Goal: Obtain resource: Obtain resource

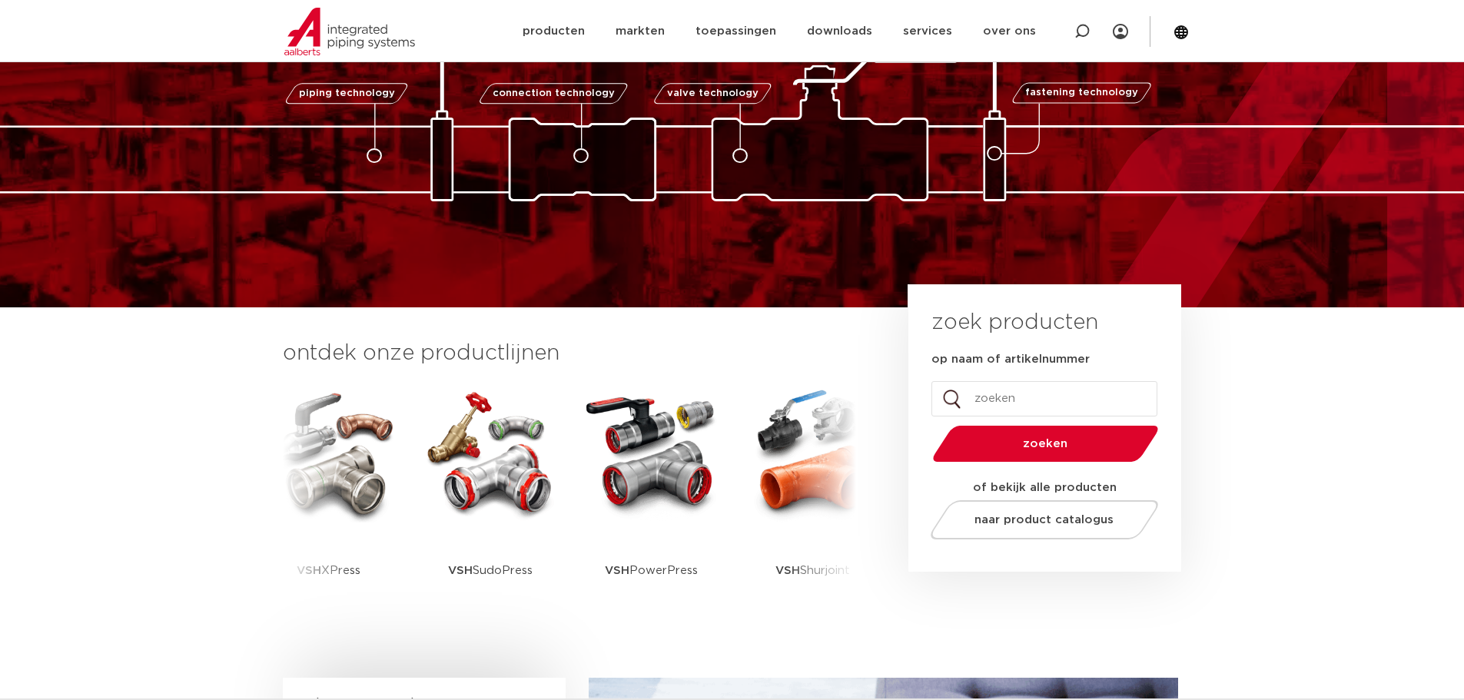
scroll to position [125, 0]
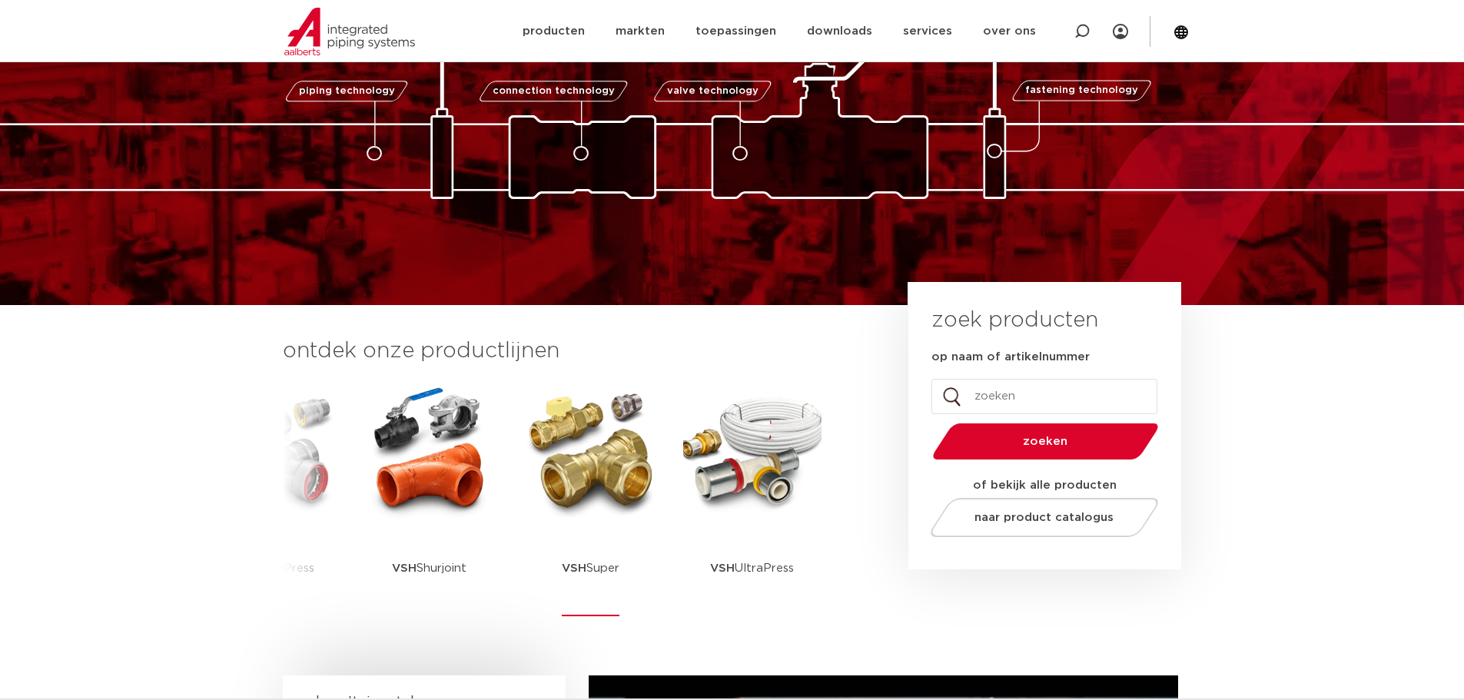
click at [603, 460] on img at bounding box center [591, 451] width 138 height 138
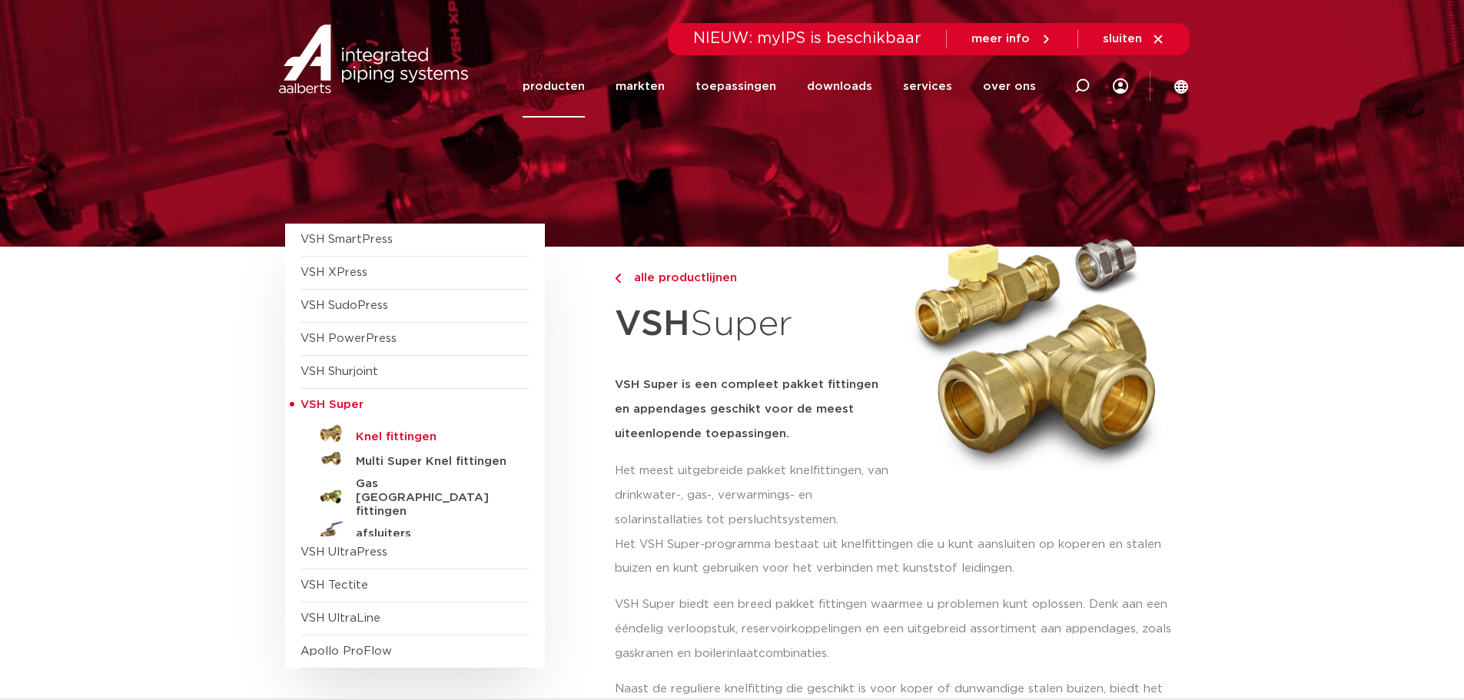
click at [389, 434] on h5 "Knel fittingen" at bounding box center [432, 437] width 152 height 14
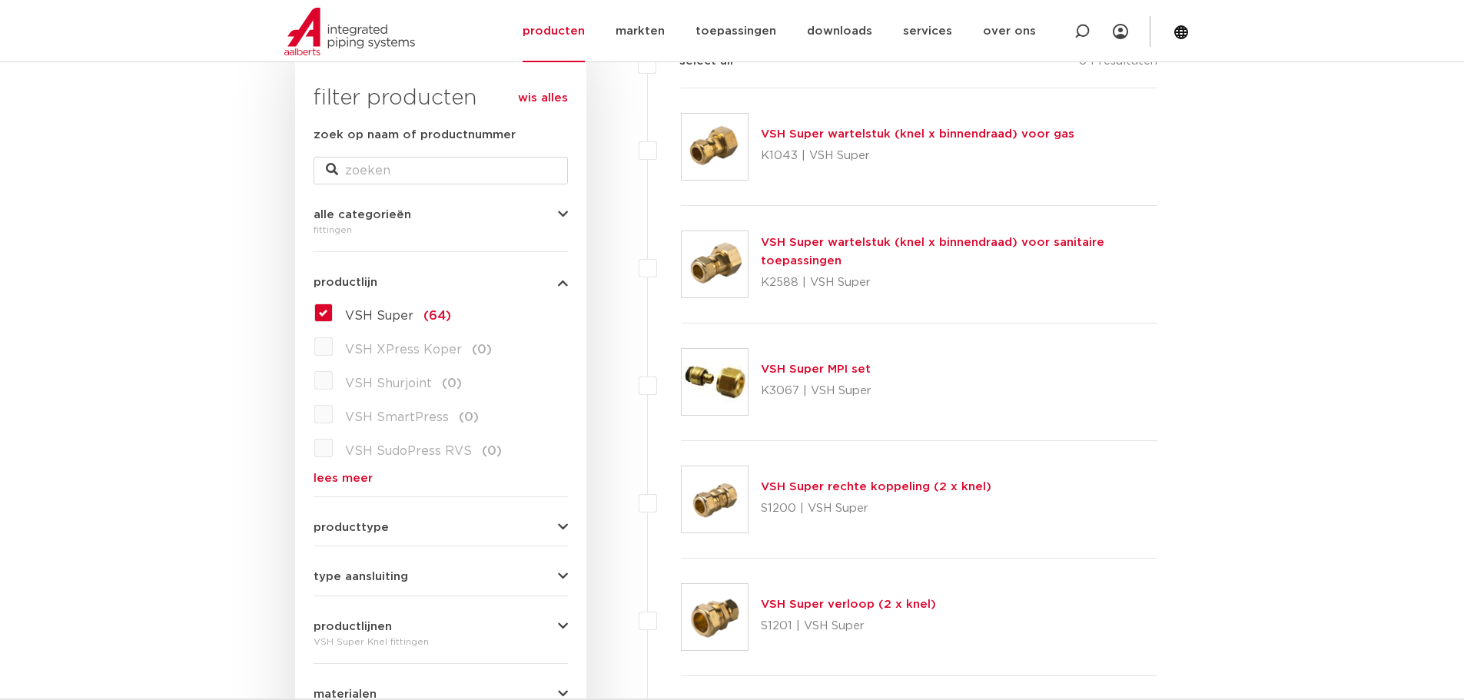
scroll to position [247, 0]
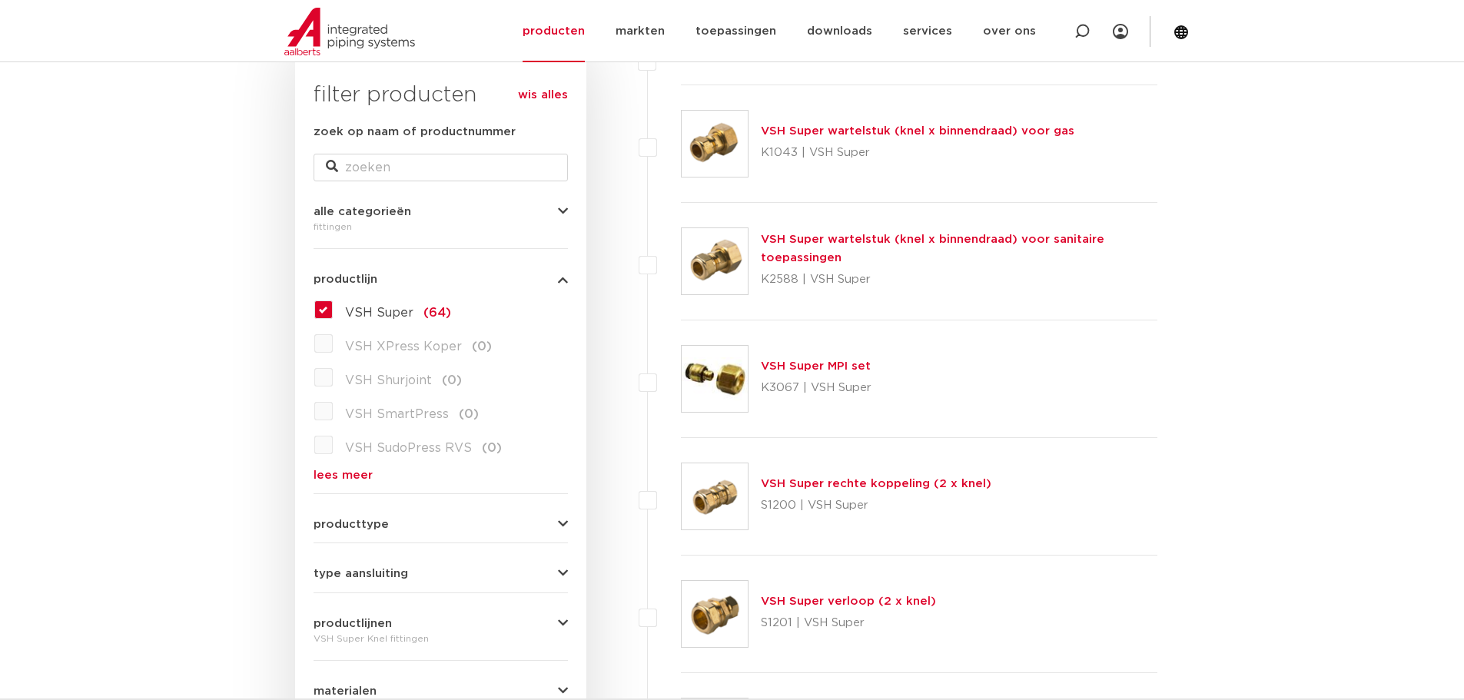
click at [785, 481] on link "VSH Super rechte koppeling (2 x knel)" at bounding box center [876, 484] width 231 height 12
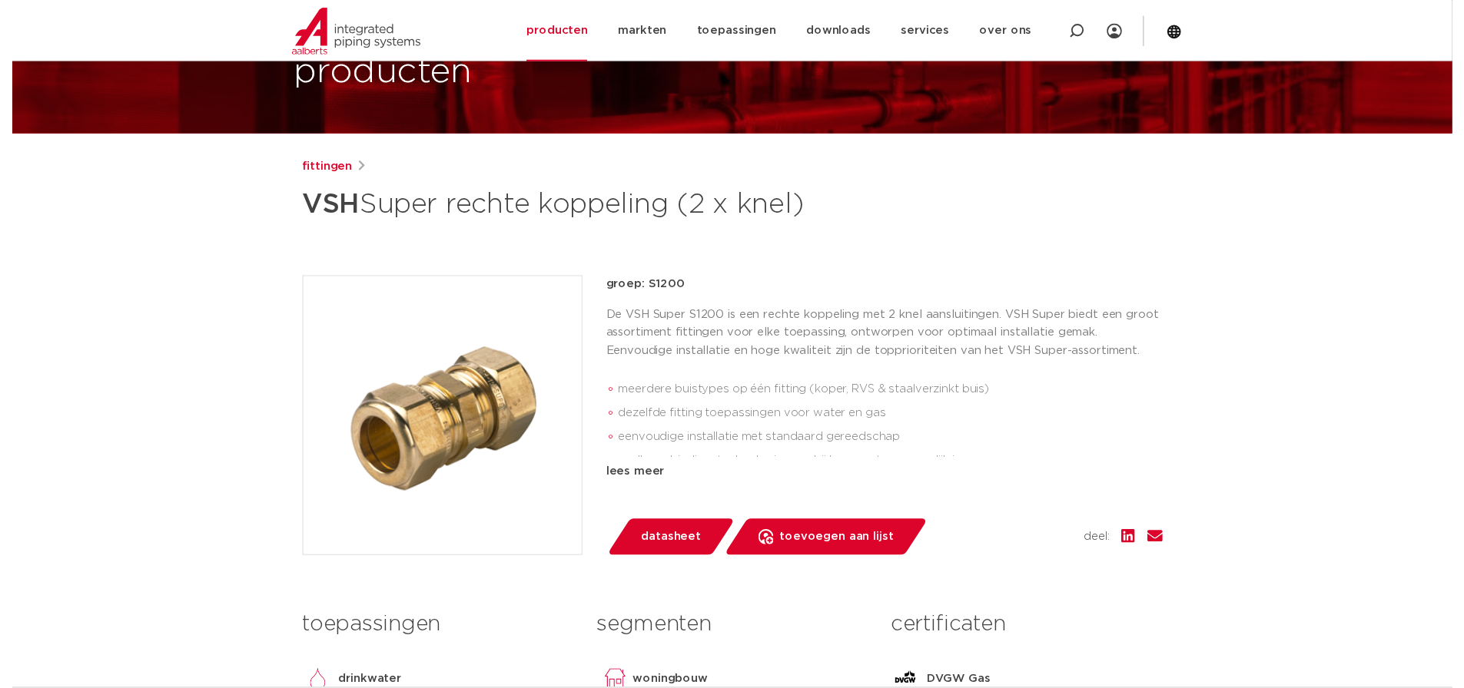
scroll to position [112, 0]
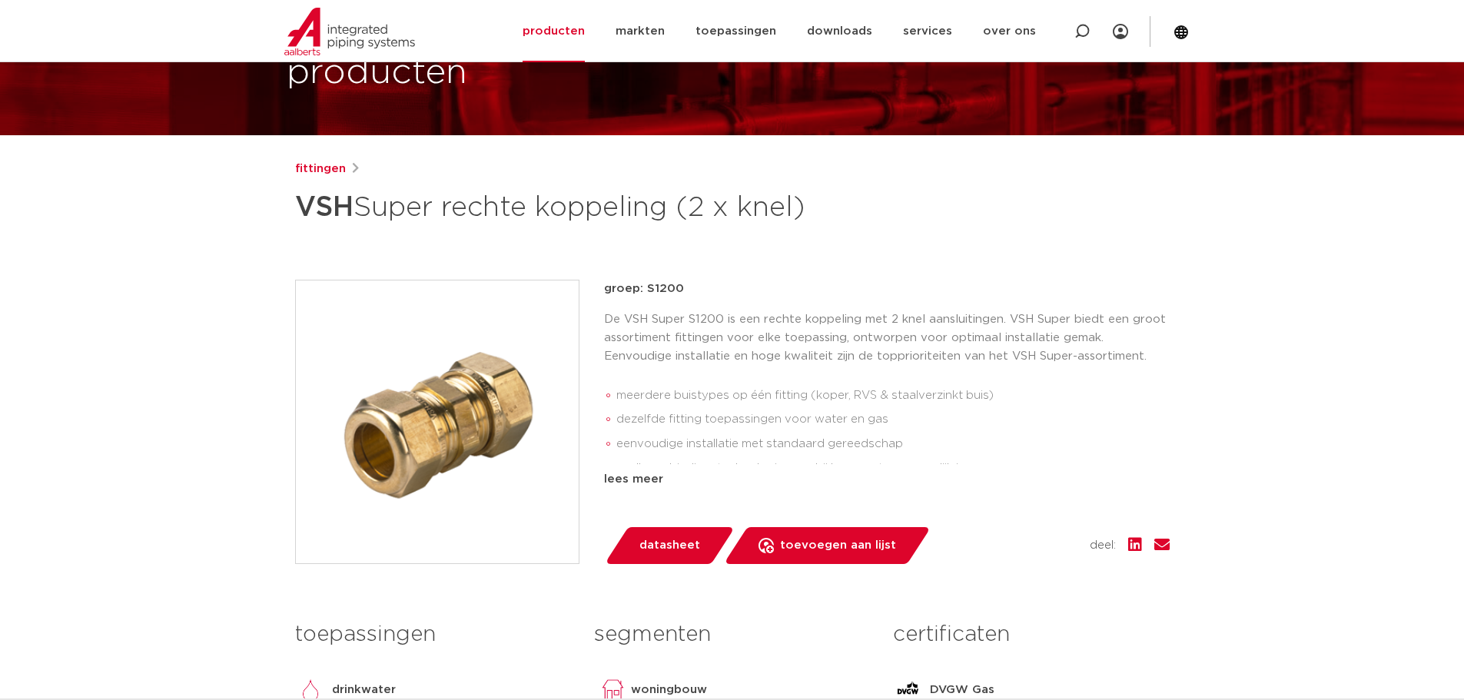
click at [674, 550] on span "datasheet" at bounding box center [669, 545] width 61 height 25
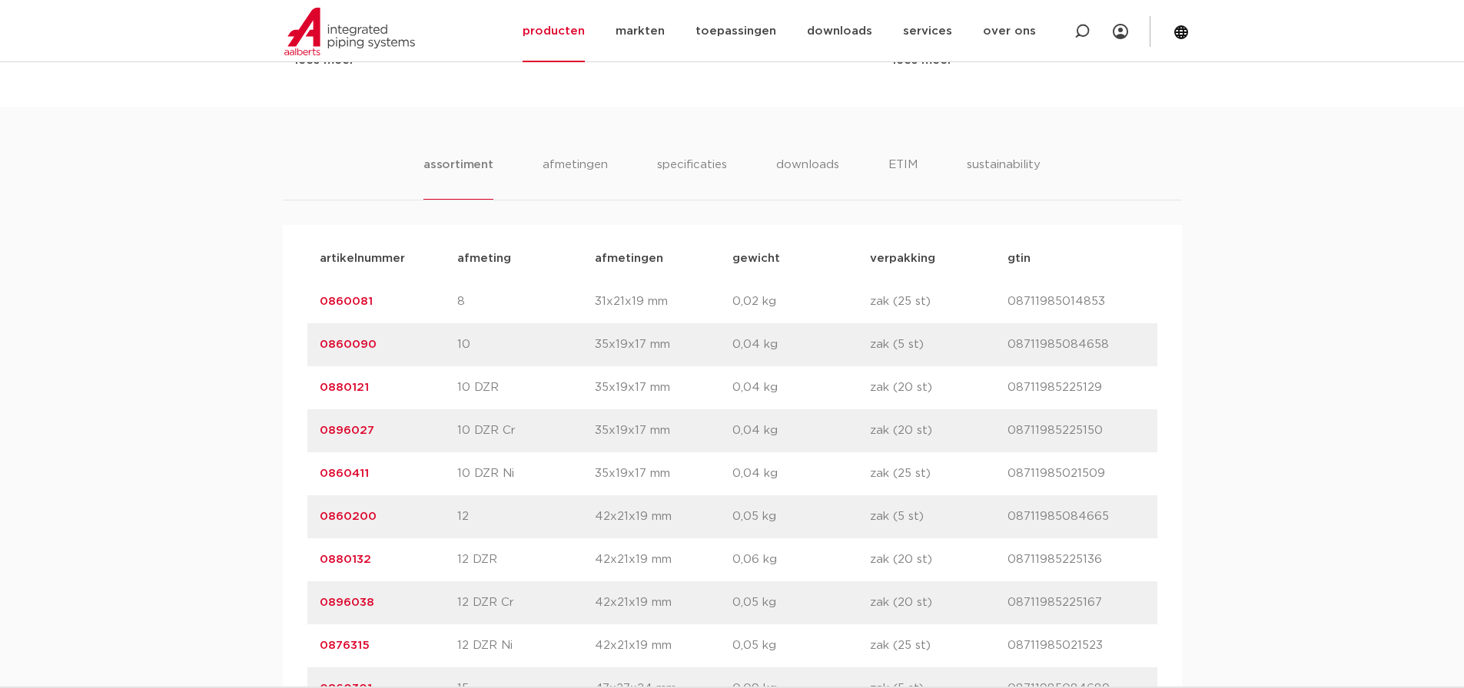
scroll to position [893, 0]
click at [564, 164] on li "afmetingen" at bounding box center [575, 180] width 67 height 44
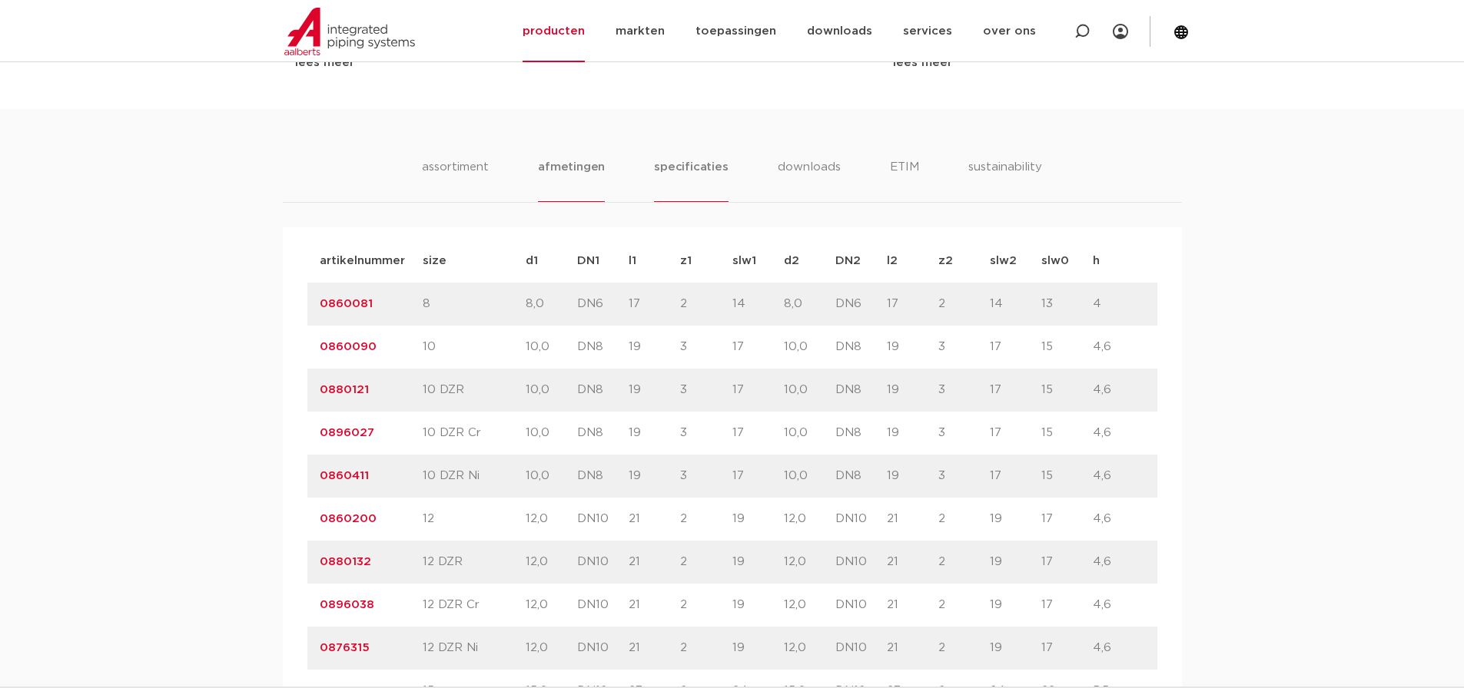
click at [677, 168] on li "specificaties" at bounding box center [691, 180] width 74 height 44
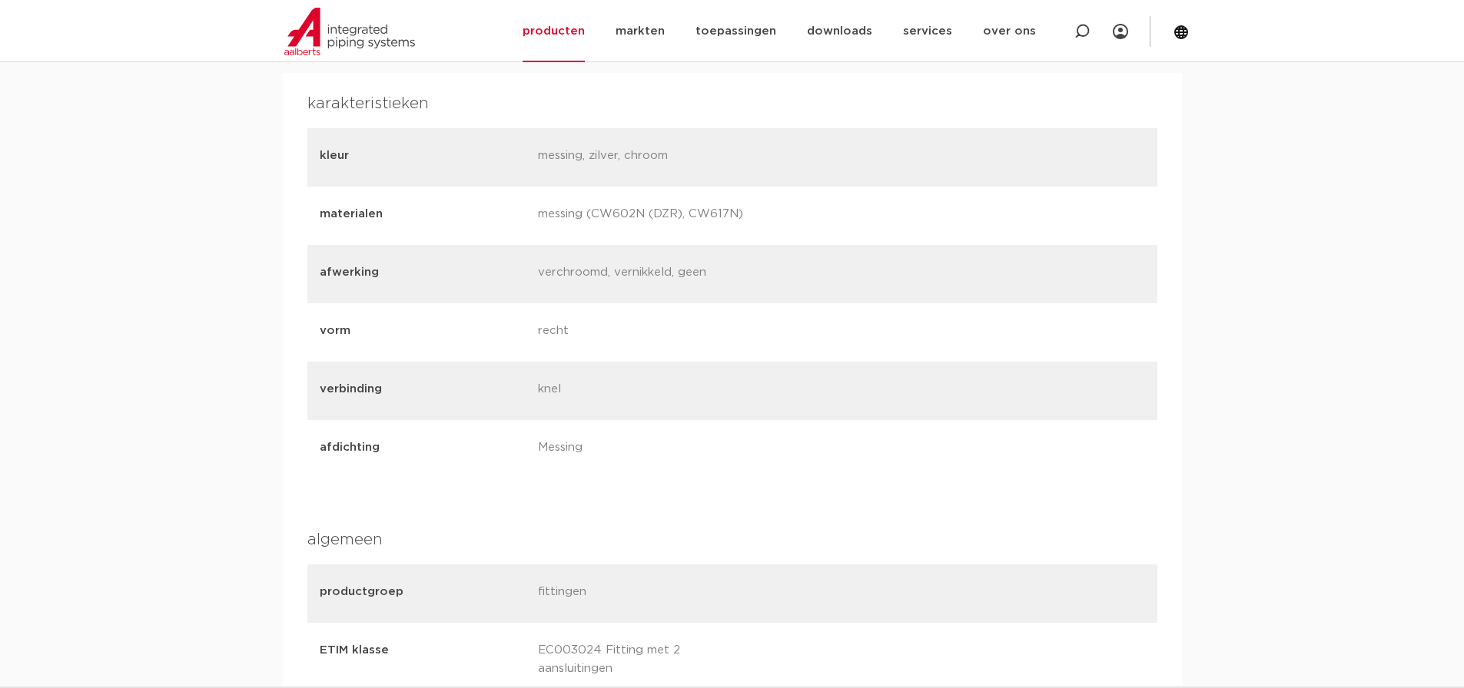
scroll to position [1048, 0]
click at [712, 431] on div "afdichting Messing" at bounding box center [732, 449] width 850 height 58
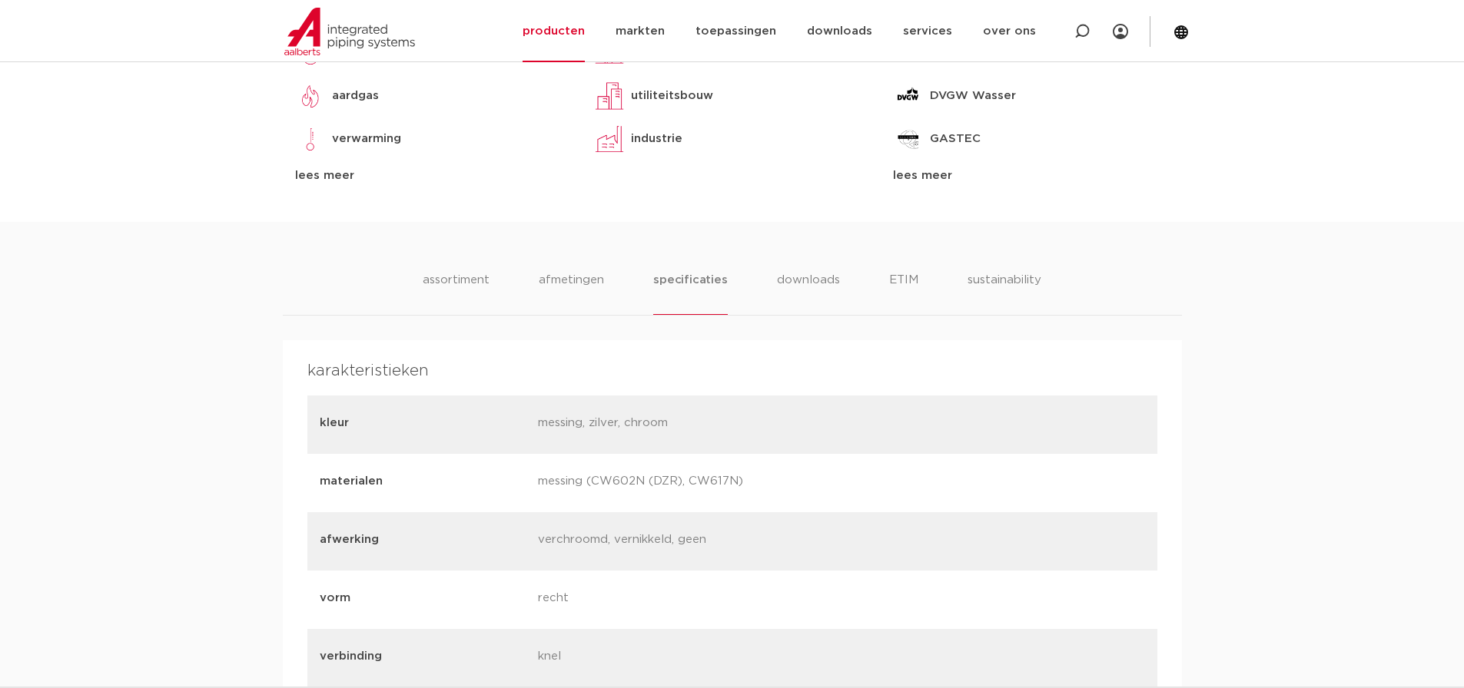
scroll to position [778, 0]
click at [802, 283] on li "downloads" at bounding box center [808, 295] width 64 height 44
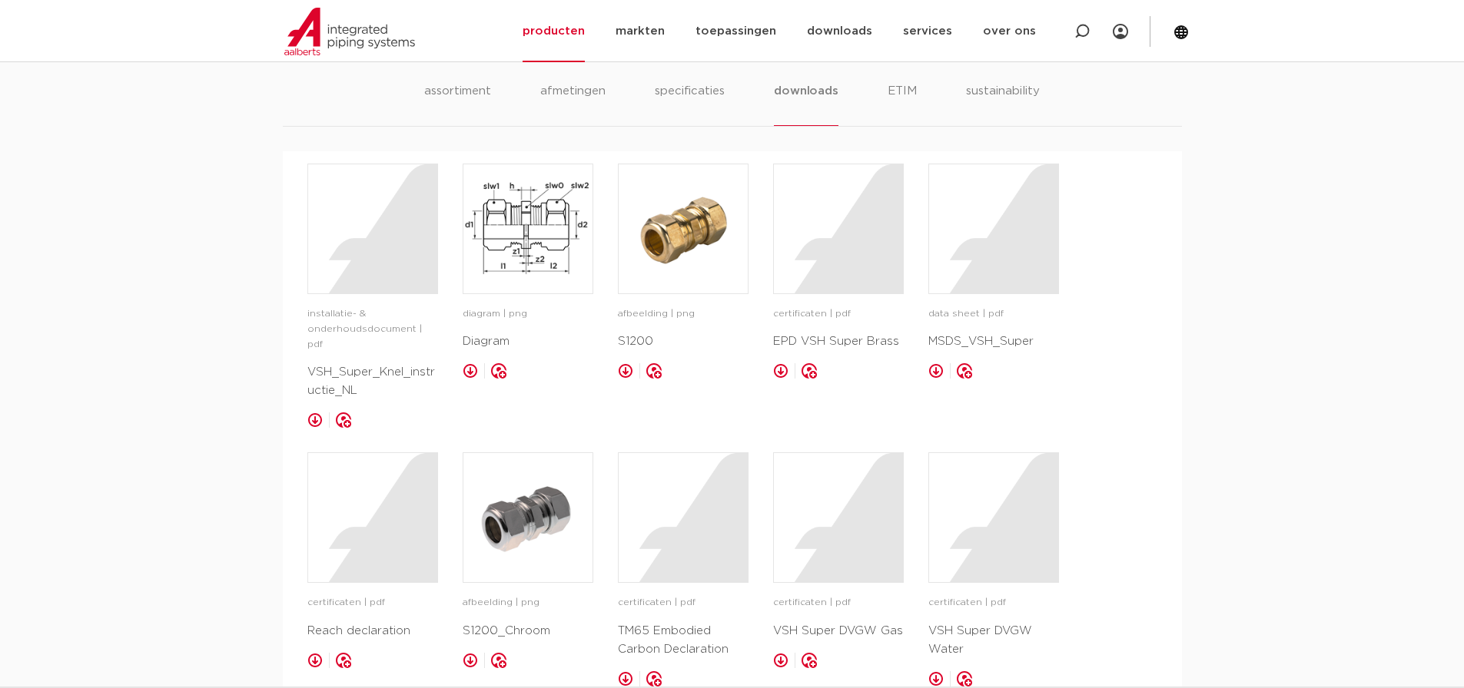
scroll to position [971, 0]
click at [827, 268] on div at bounding box center [838, 227] width 129 height 129
click at [1020, 183] on div at bounding box center [993, 227] width 129 height 129
click at [397, 489] on div at bounding box center [372, 516] width 129 height 129
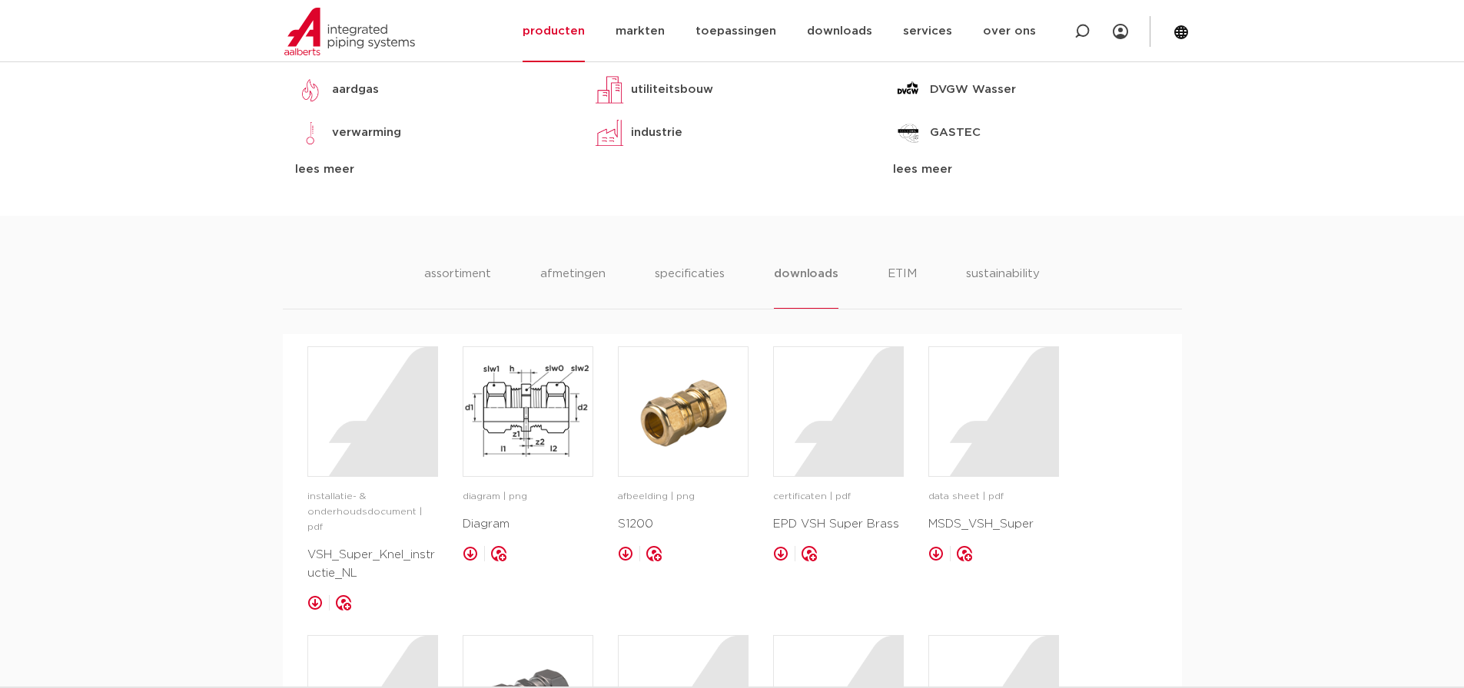
scroll to position [785, 0]
click at [981, 275] on li "sustainability" at bounding box center [1002, 289] width 75 height 44
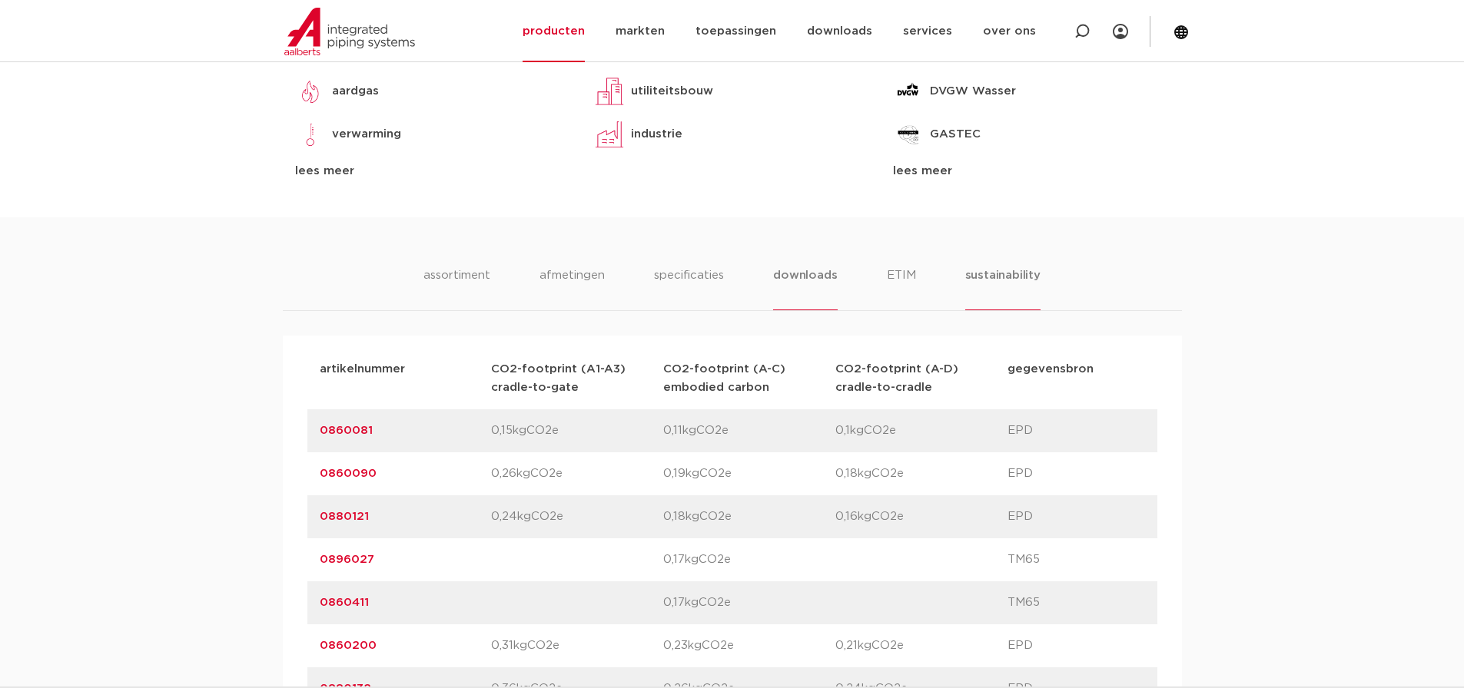
click at [808, 270] on li "downloads" at bounding box center [805, 289] width 64 height 44
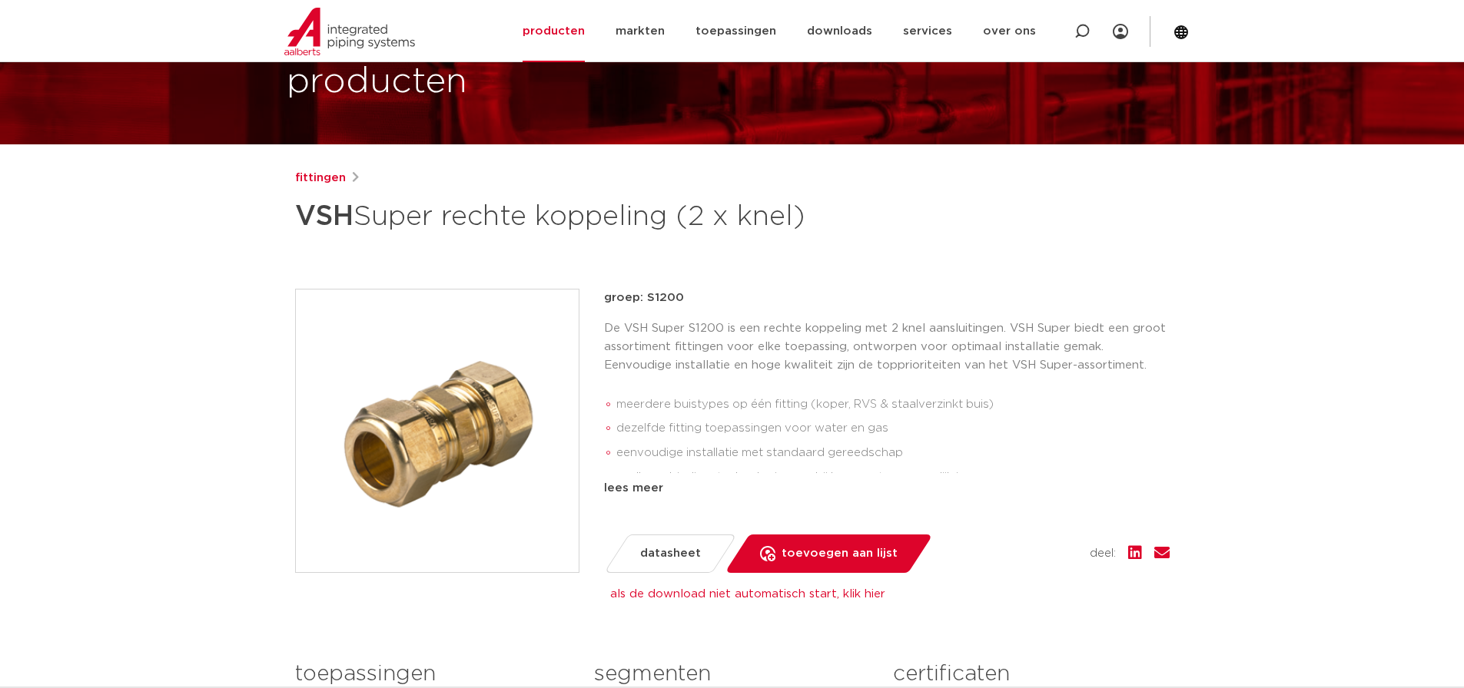
scroll to position [0, 0]
